Goal: Information Seeking & Learning: Learn about a topic

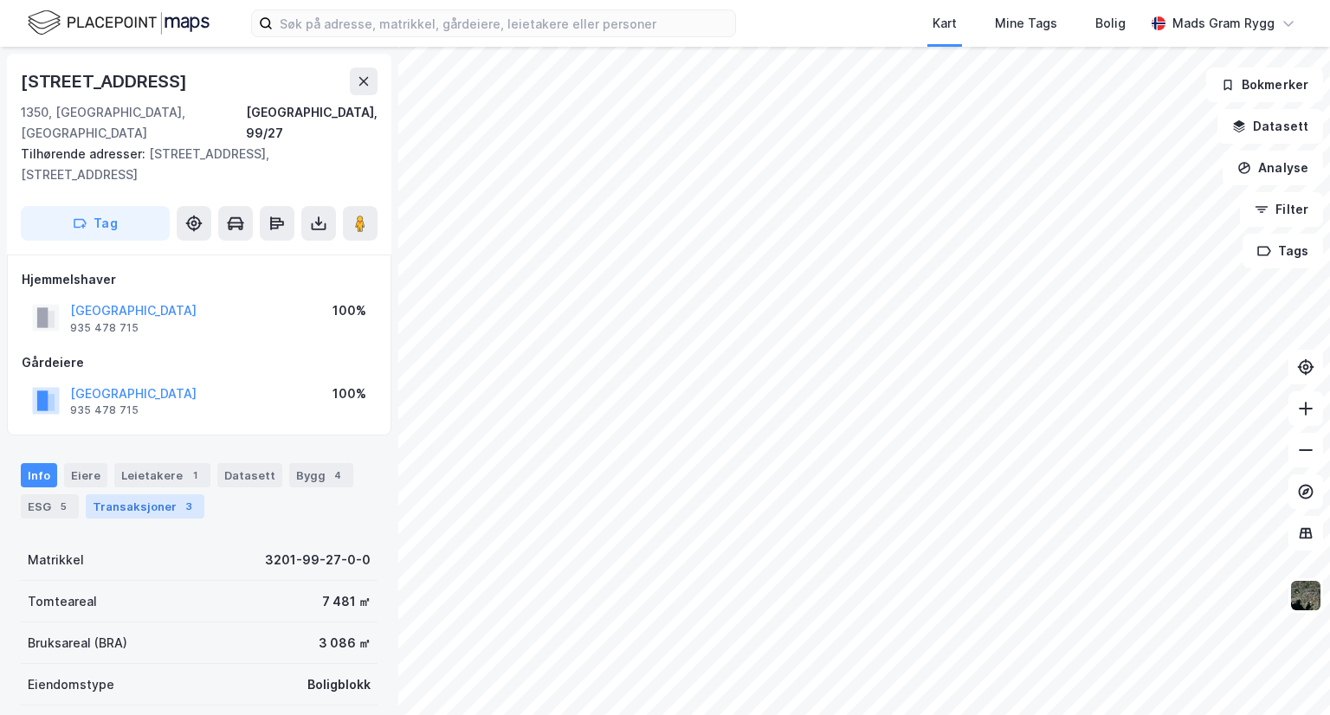
click at [138, 495] on div "Transaksjoner 3" at bounding box center [145, 507] width 119 height 24
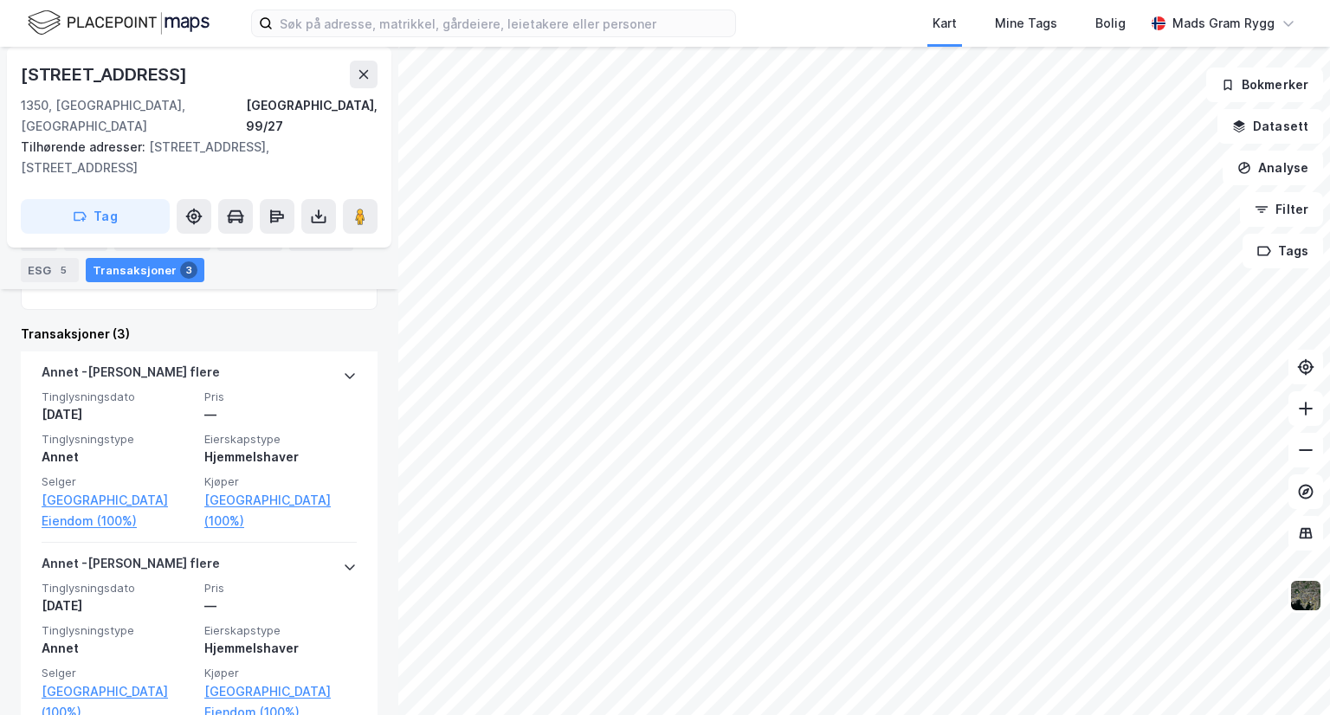
scroll to position [680, 0]
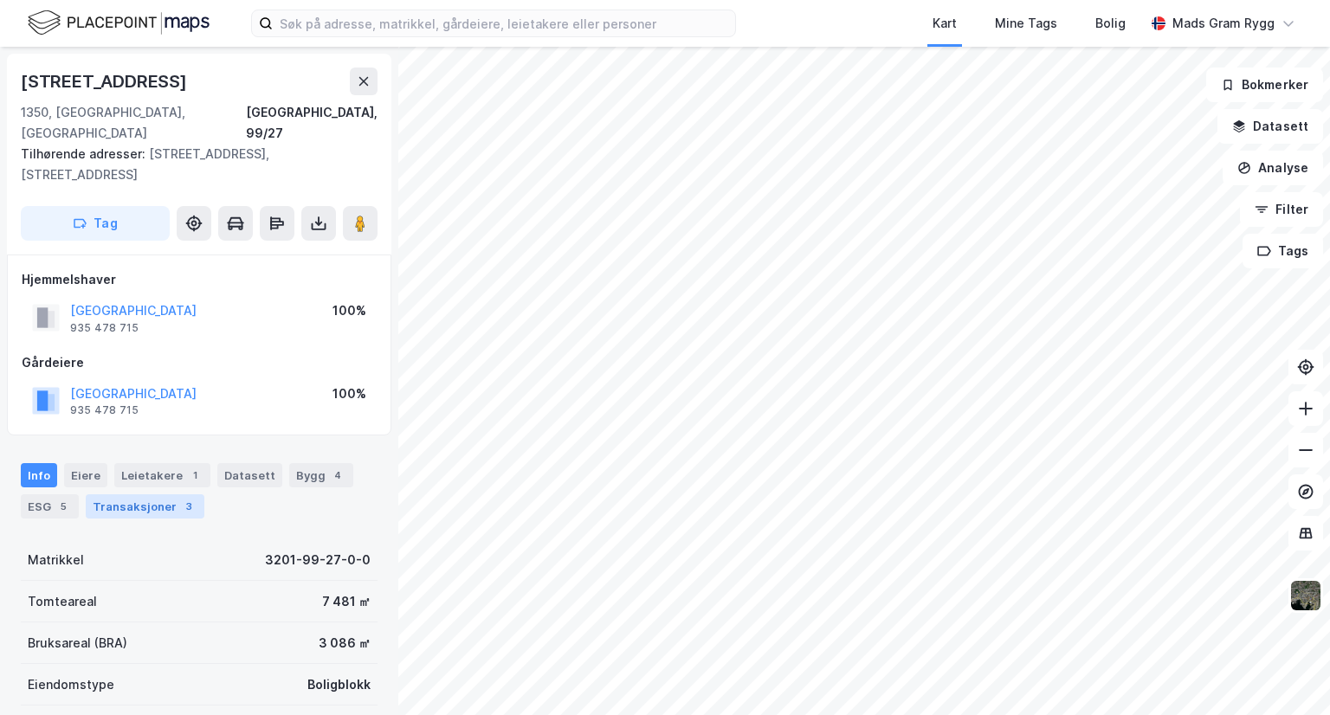
click at [129, 495] on div "Transaksjoner 3" at bounding box center [145, 507] width 119 height 24
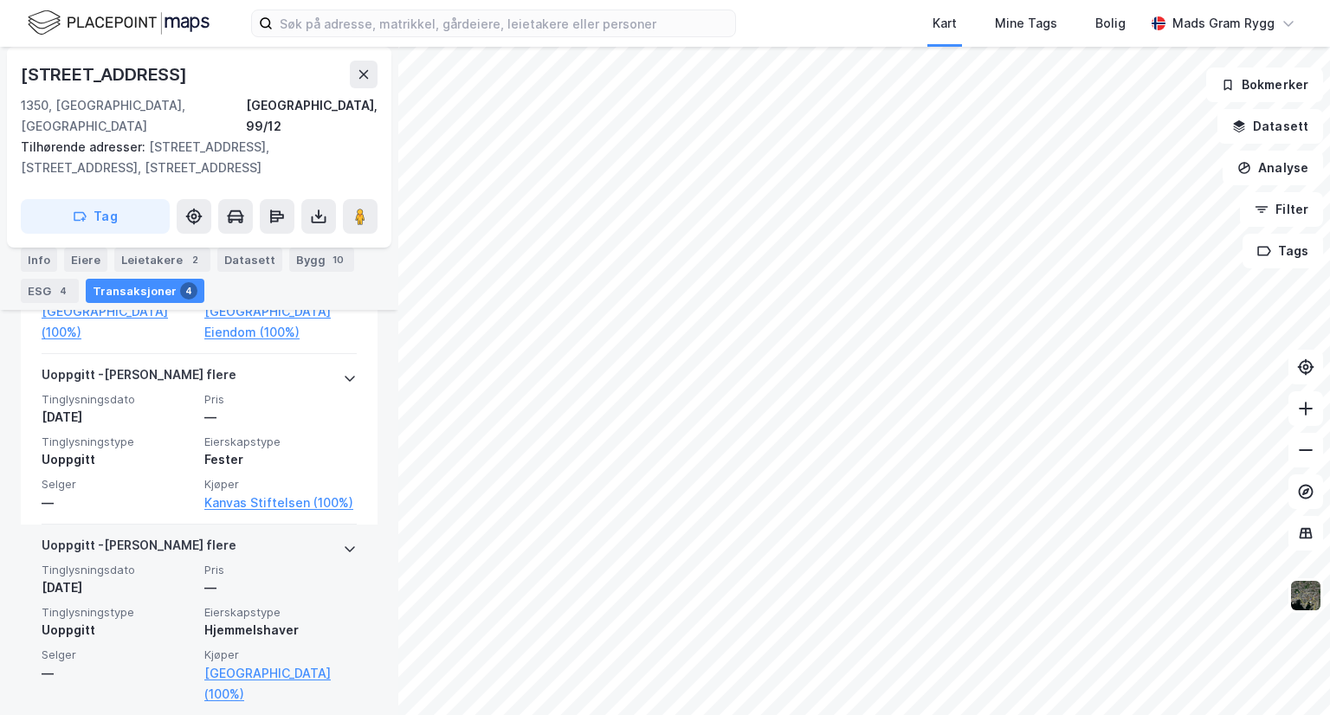
scroll to position [786, 0]
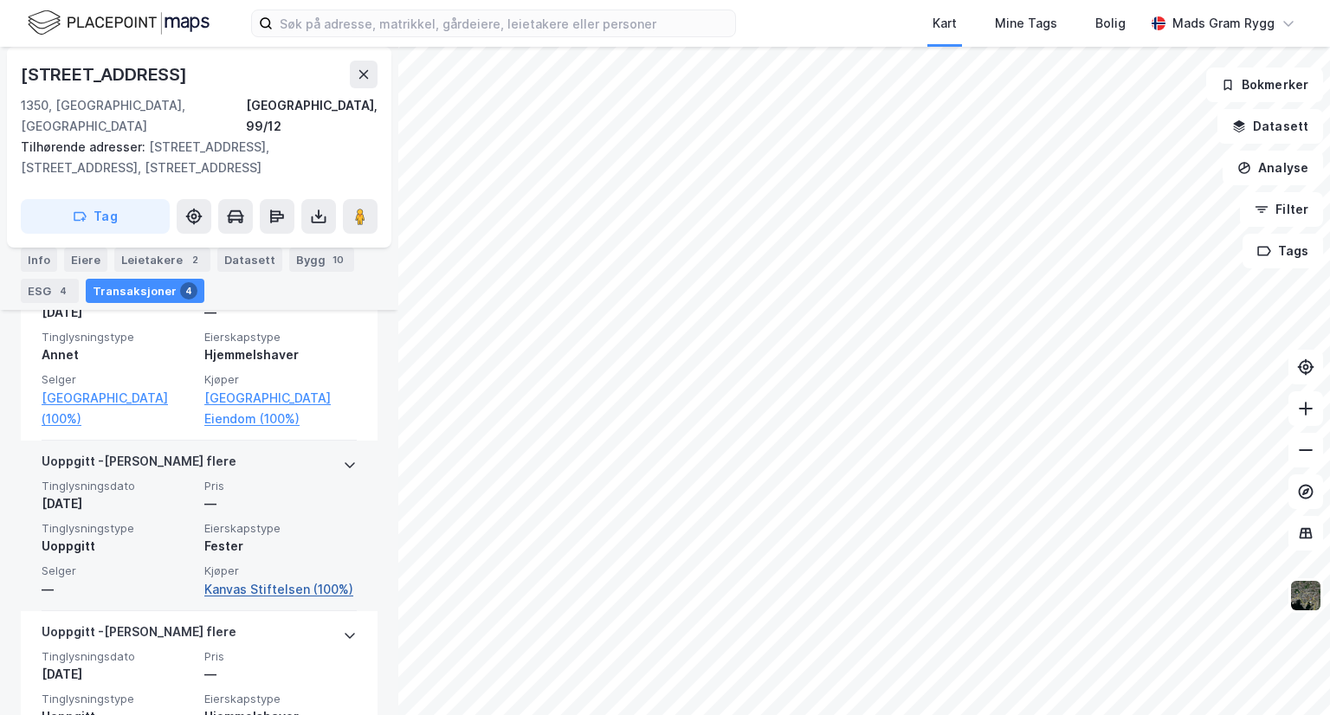
click at [252, 579] on link "Kanvas Stiftelsen (100%)" at bounding box center [280, 589] width 152 height 21
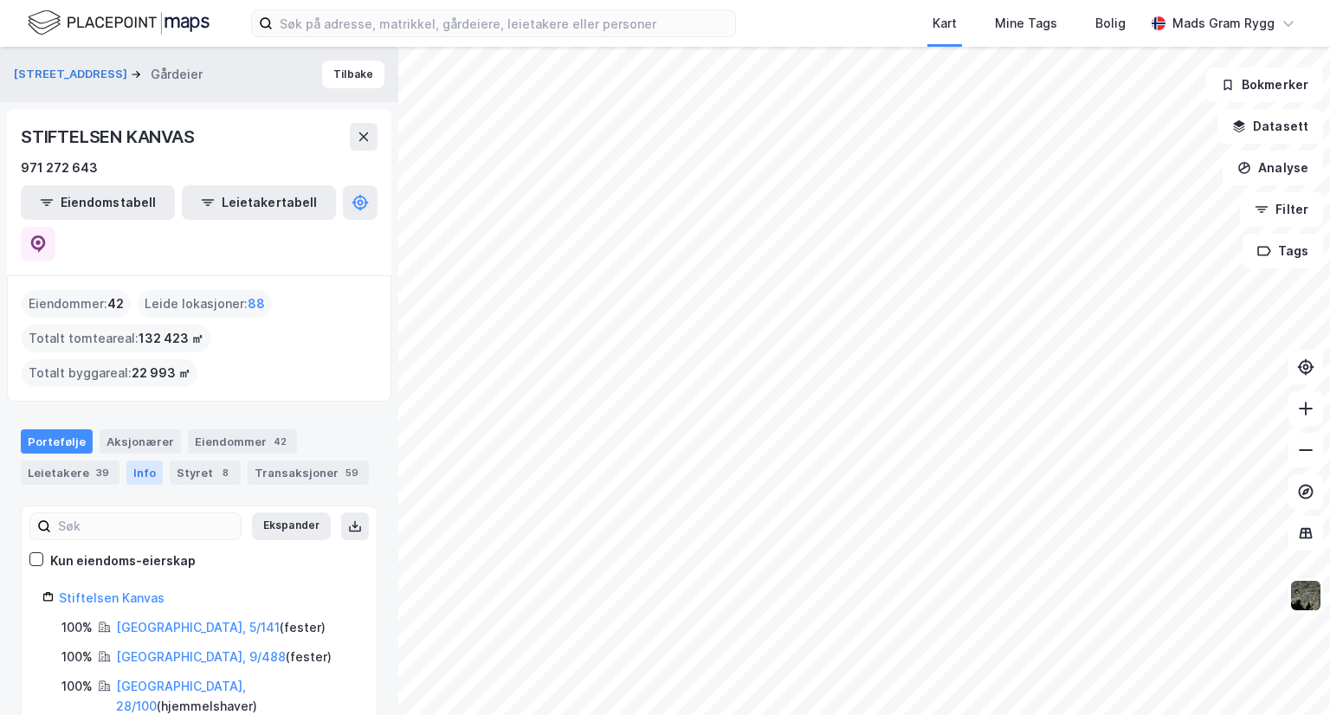
click at [139, 461] on div "Info" at bounding box center [144, 473] width 36 height 24
